Goal: Task Accomplishment & Management: Use online tool/utility

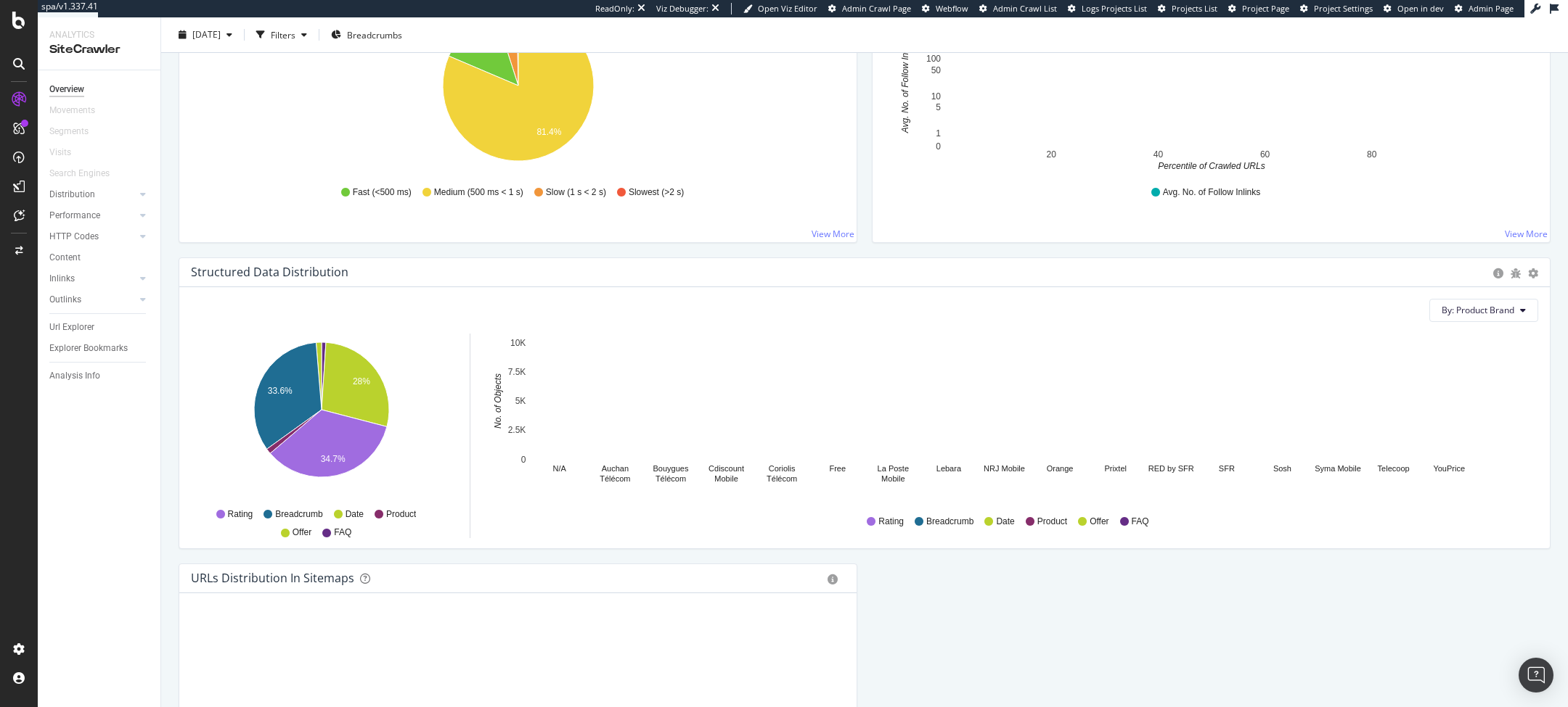
scroll to position [492, 0]
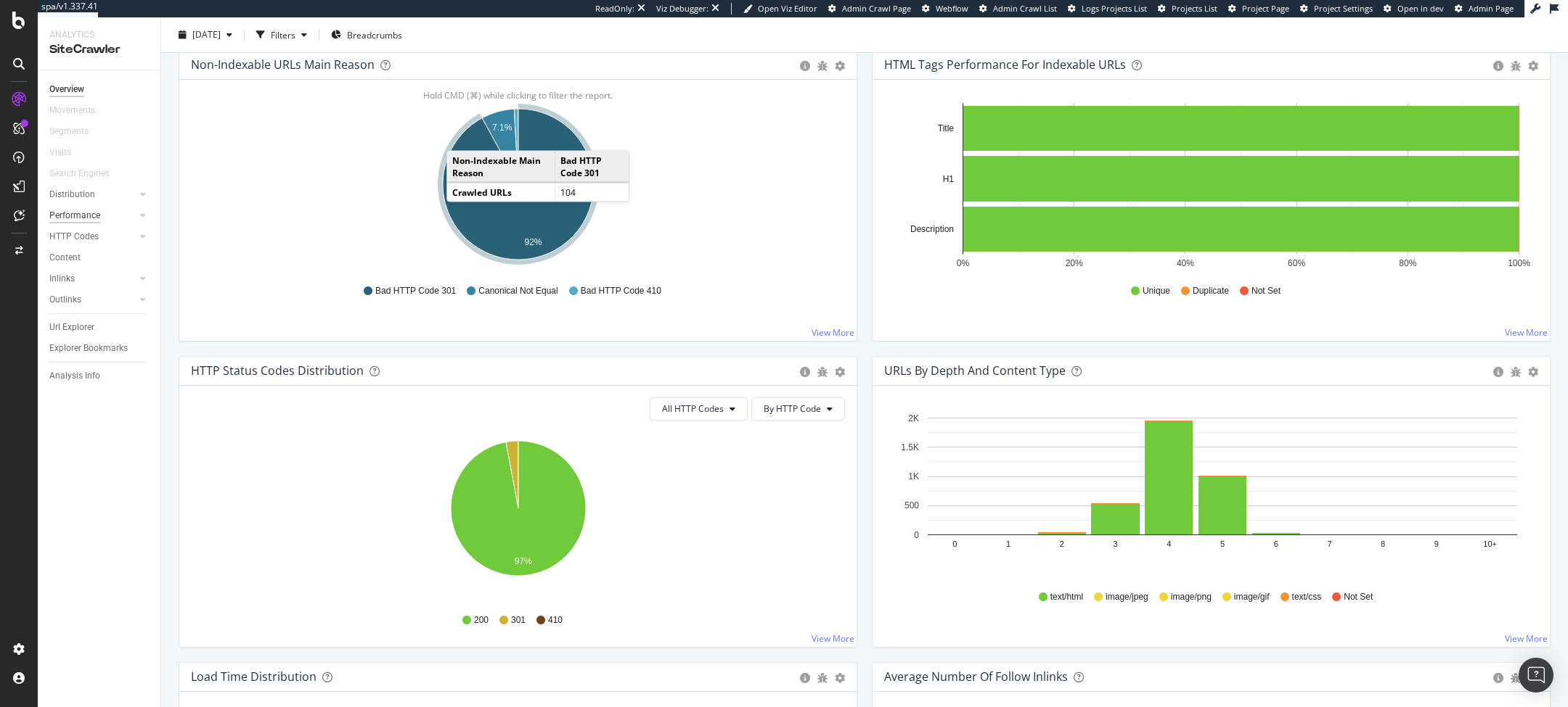
click at [84, 216] on div "Performance" at bounding box center [75, 216] width 51 height 16
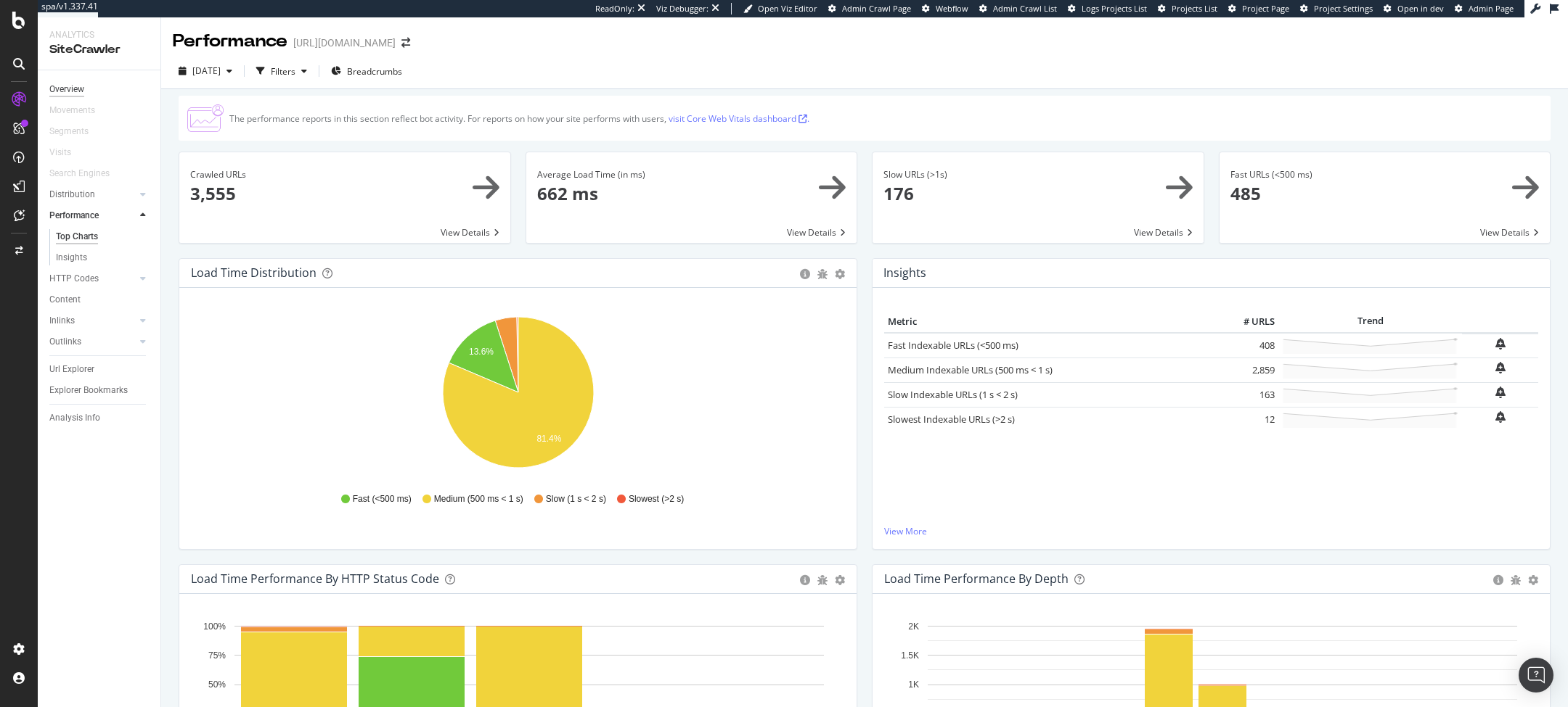
click at [81, 85] on div "Overview" at bounding box center [67, 90] width 35 height 16
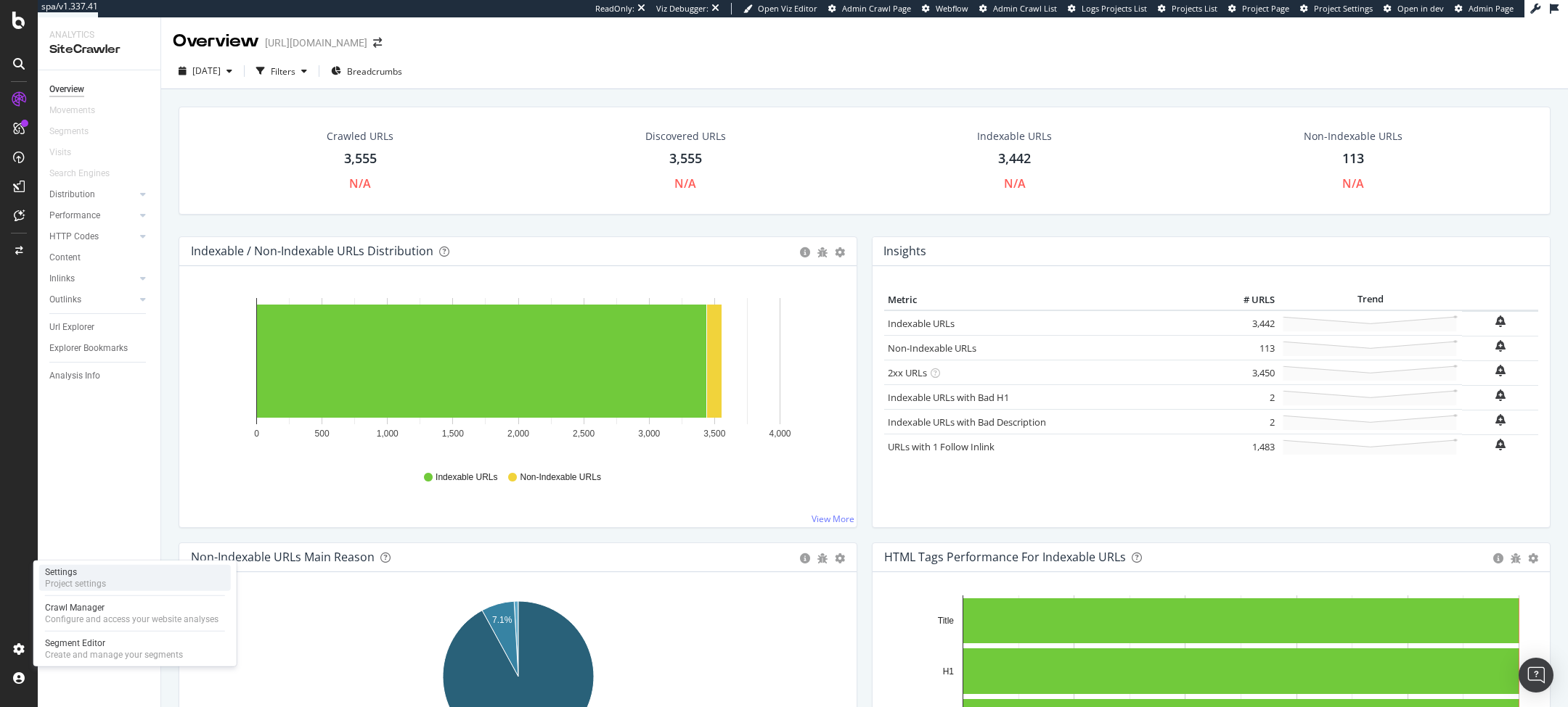
click at [103, 581] on div "Project settings" at bounding box center [75, 584] width 60 height 12
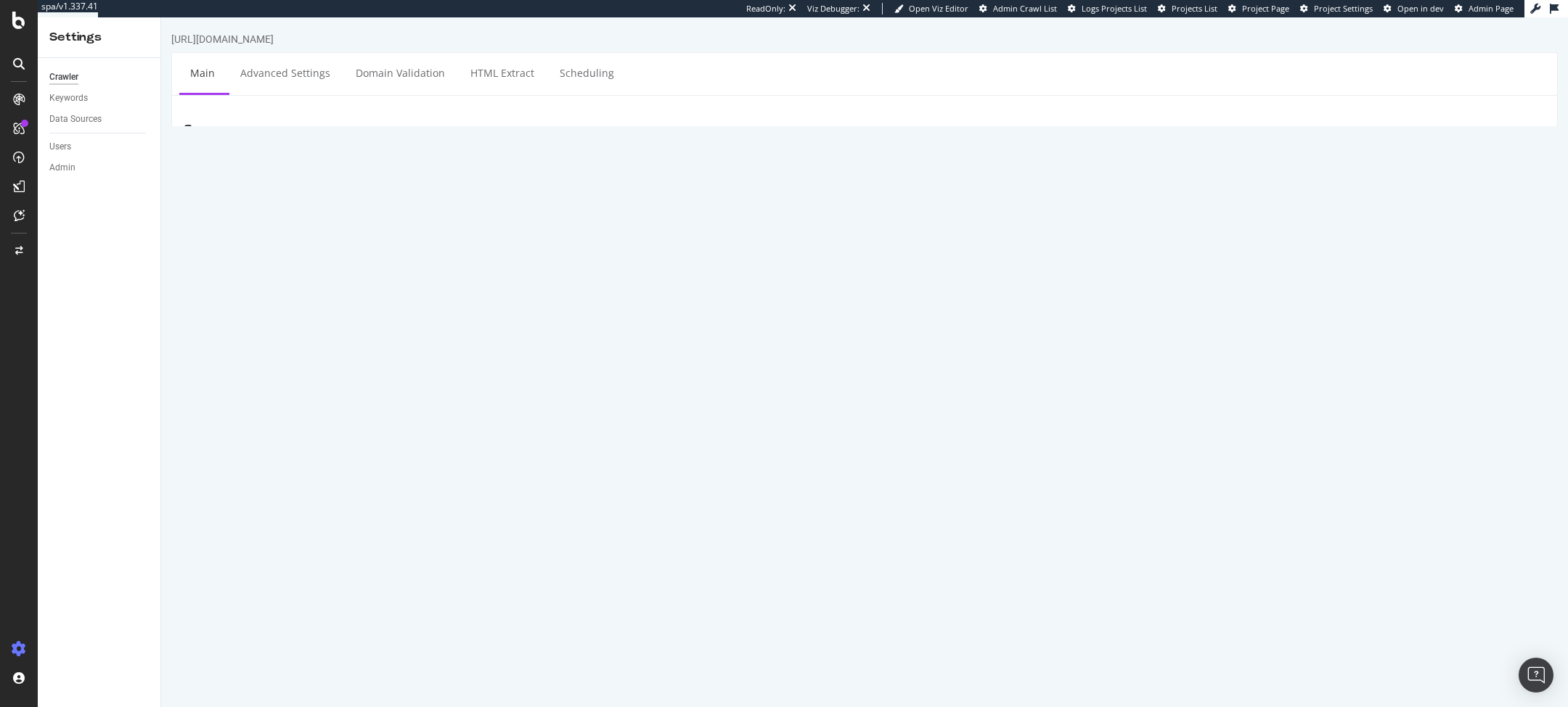
scroll to position [497, 0]
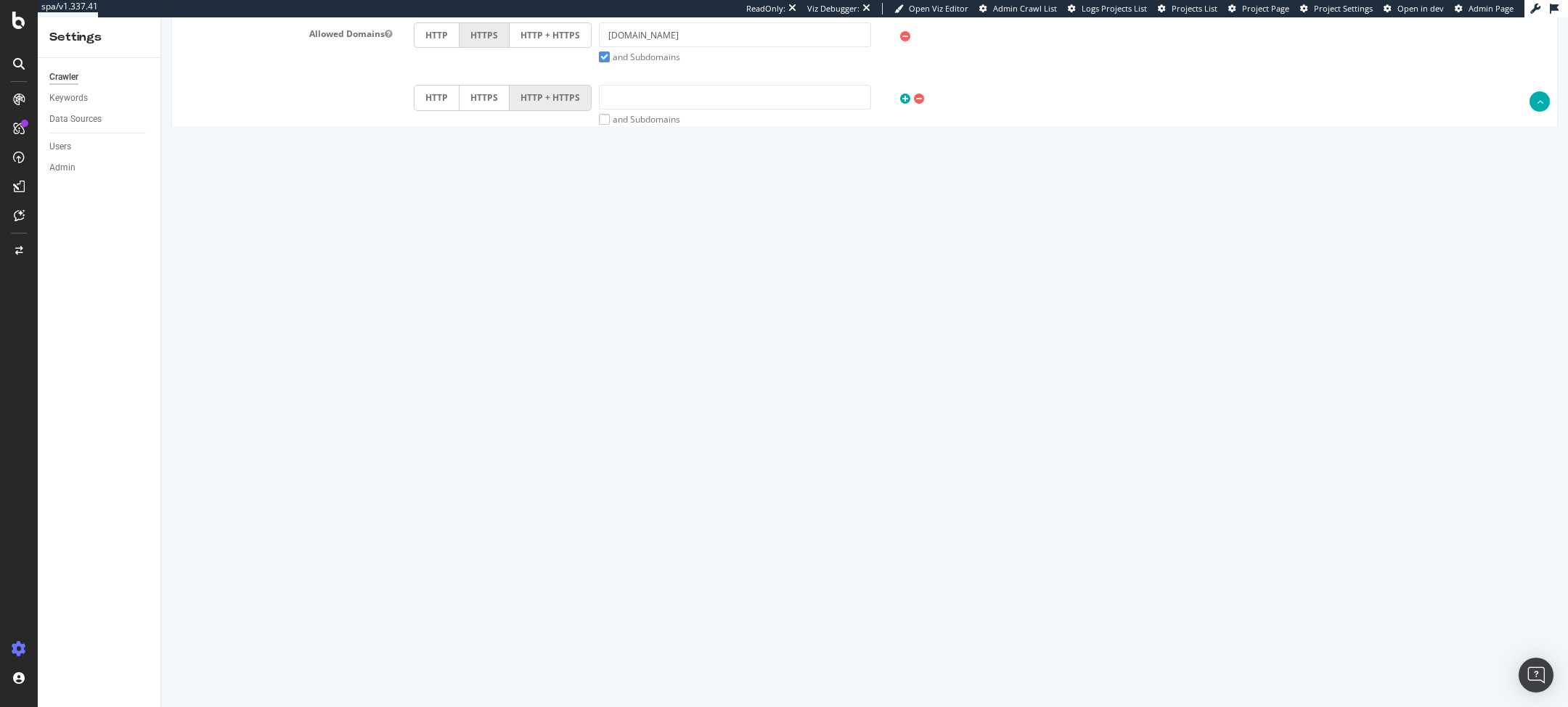
click at [518, 605] on button "Automatically find sitemap(s)" at bounding box center [482, 612] width 137 height 21
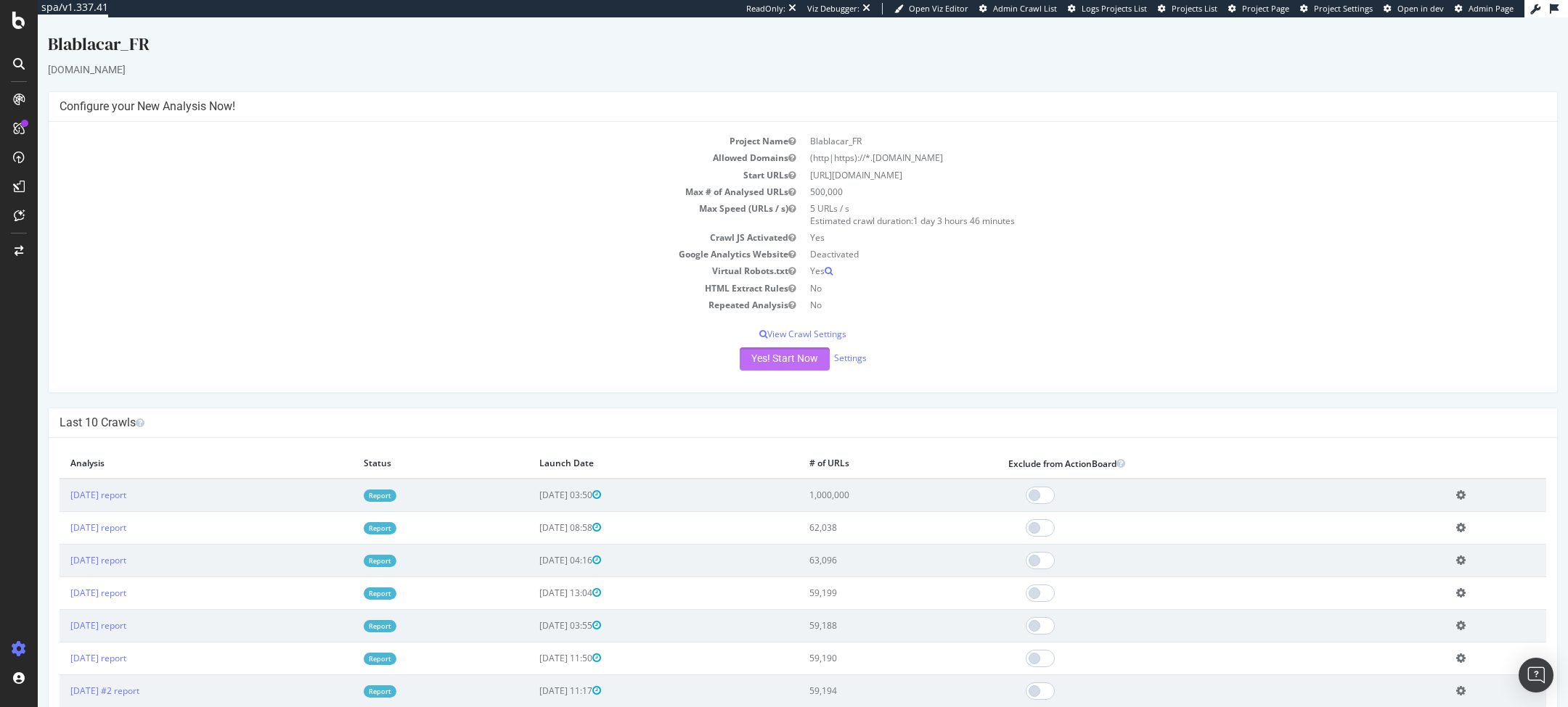
click at [804, 361] on button "Yes! Start Now" at bounding box center [784, 359] width 90 height 23
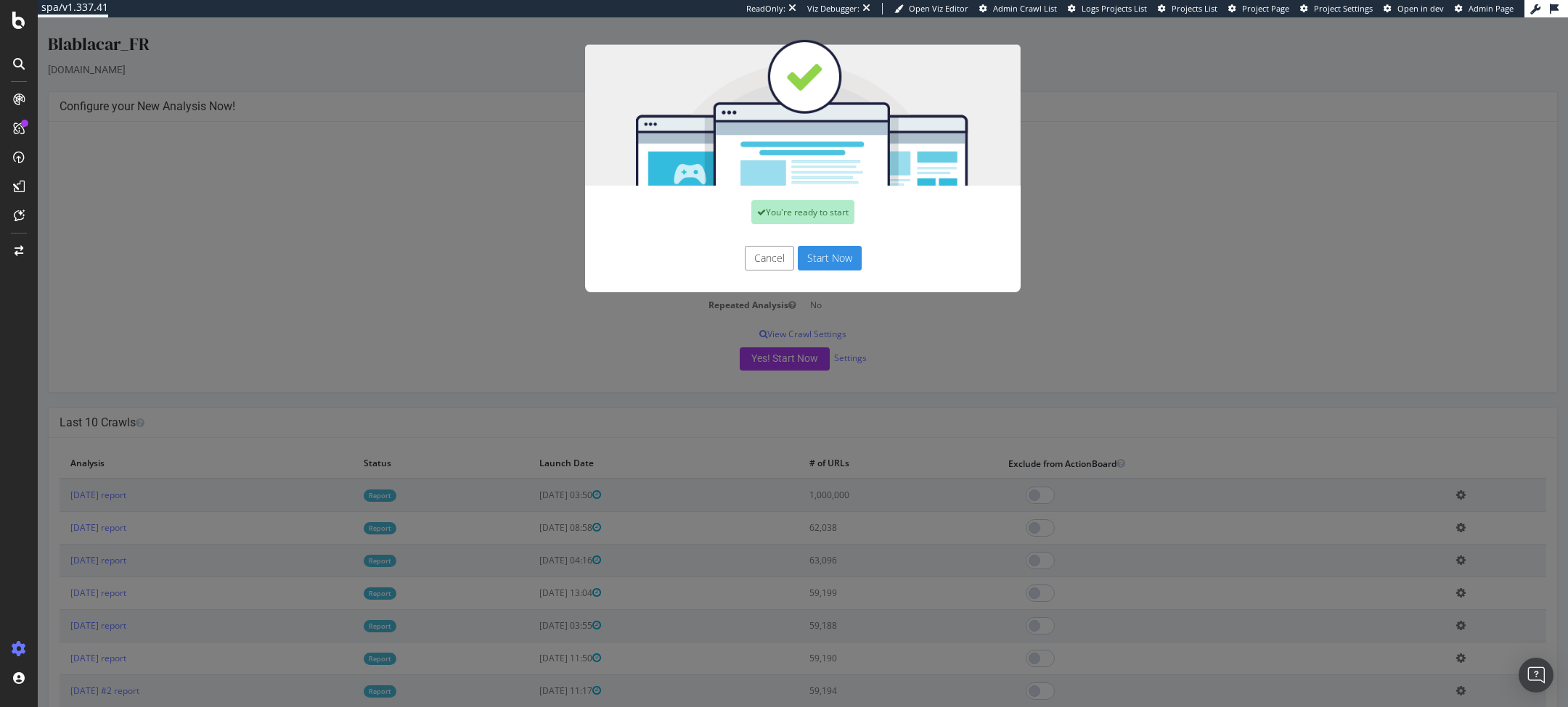
click at [839, 248] on button "Start Now" at bounding box center [829, 257] width 63 height 24
